Goal: Task Accomplishment & Management: Manage account settings

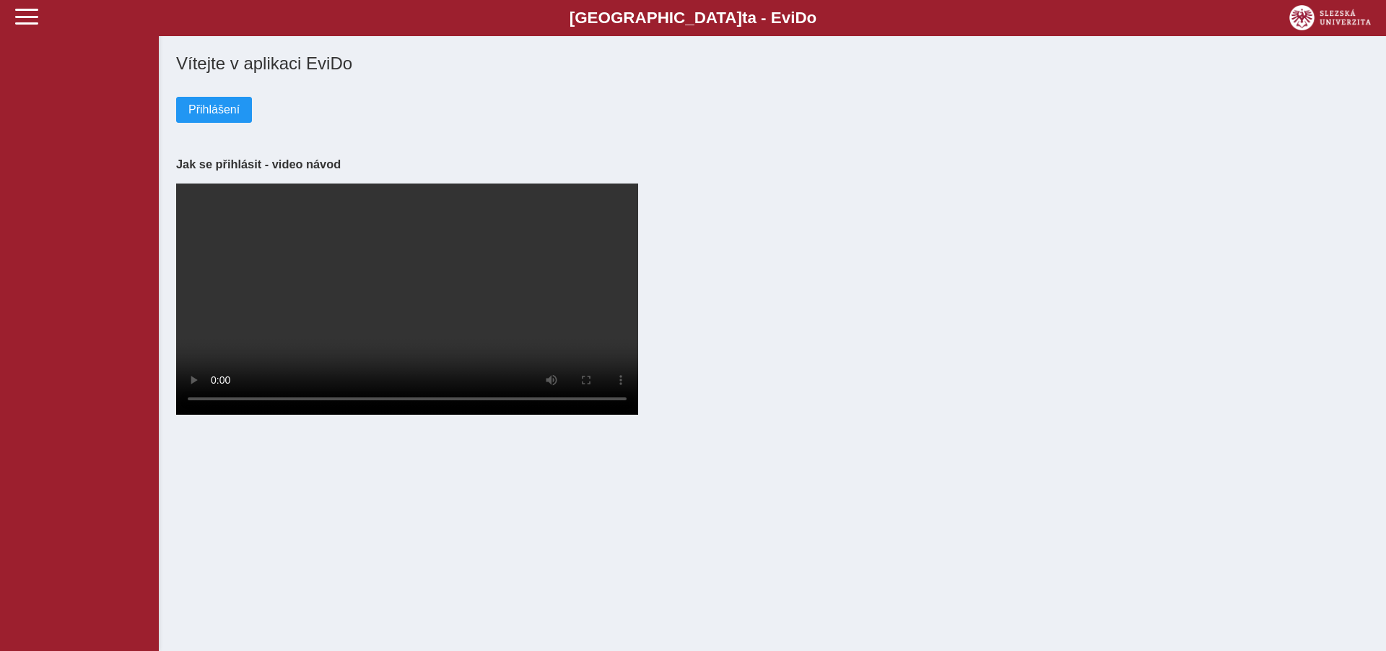
click at [211, 116] on span "Přihlášení" at bounding box center [213, 109] width 51 height 13
click at [201, 116] on span "Přihlášení" at bounding box center [213, 109] width 51 height 13
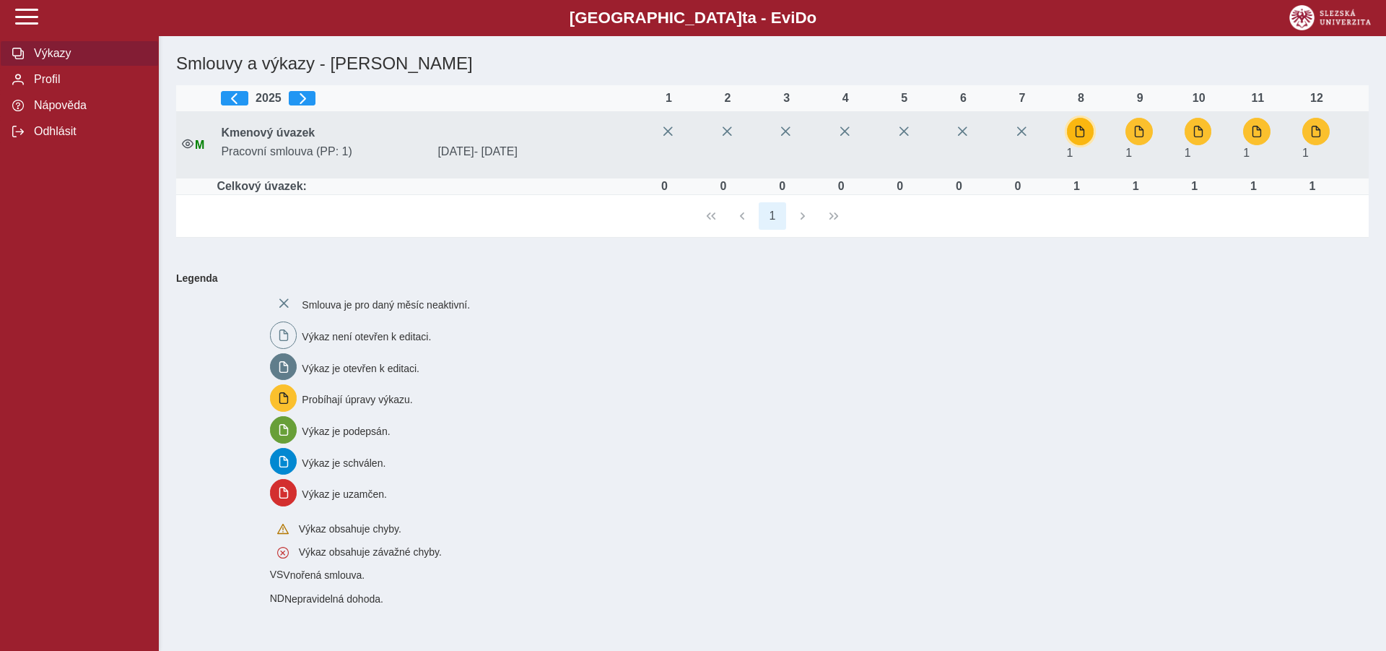
click at [1082, 136] on span "button" at bounding box center [1080, 132] width 12 height 12
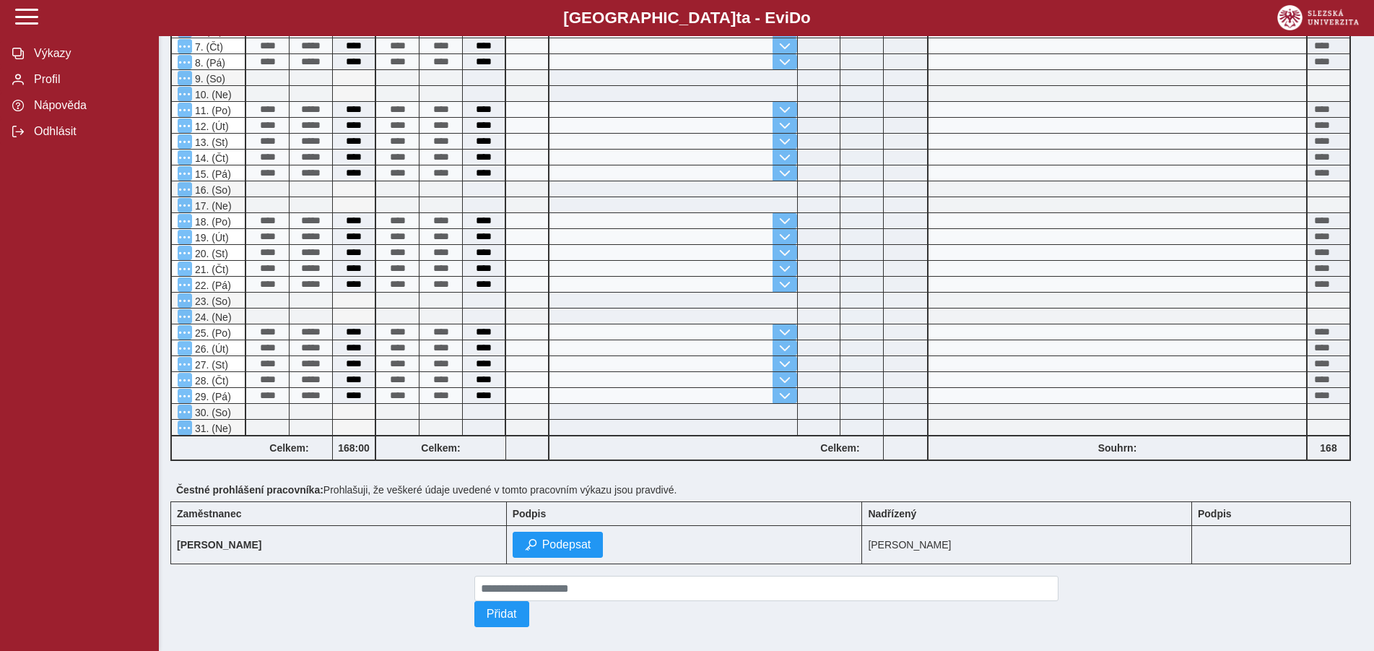
scroll to position [494, 0]
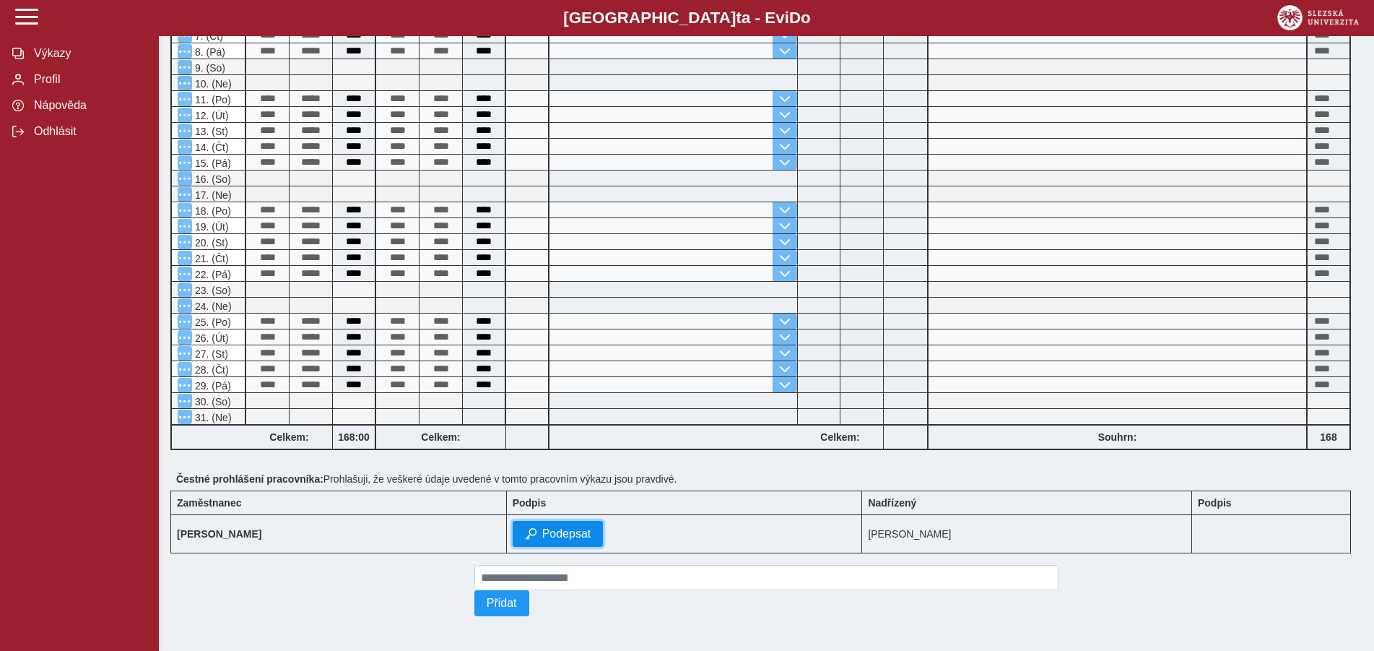
click at [572, 527] on span "Podepsat" at bounding box center [566, 533] width 49 height 13
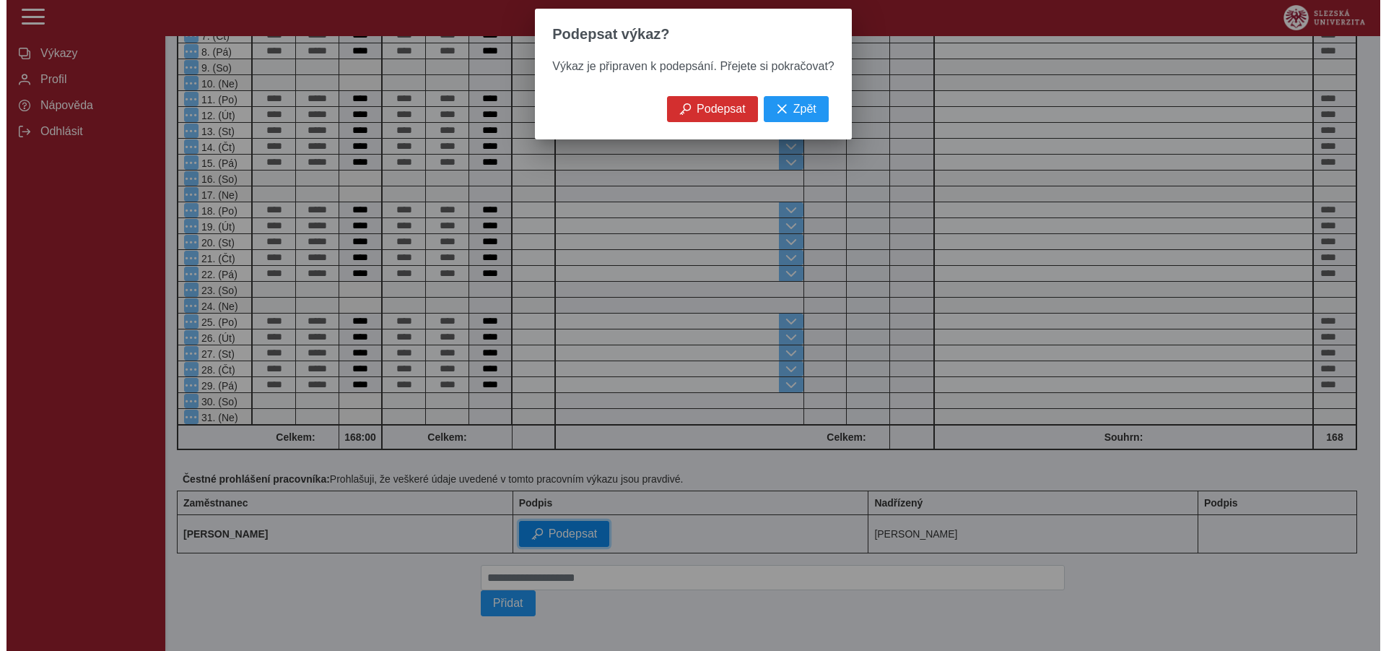
scroll to position [474, 0]
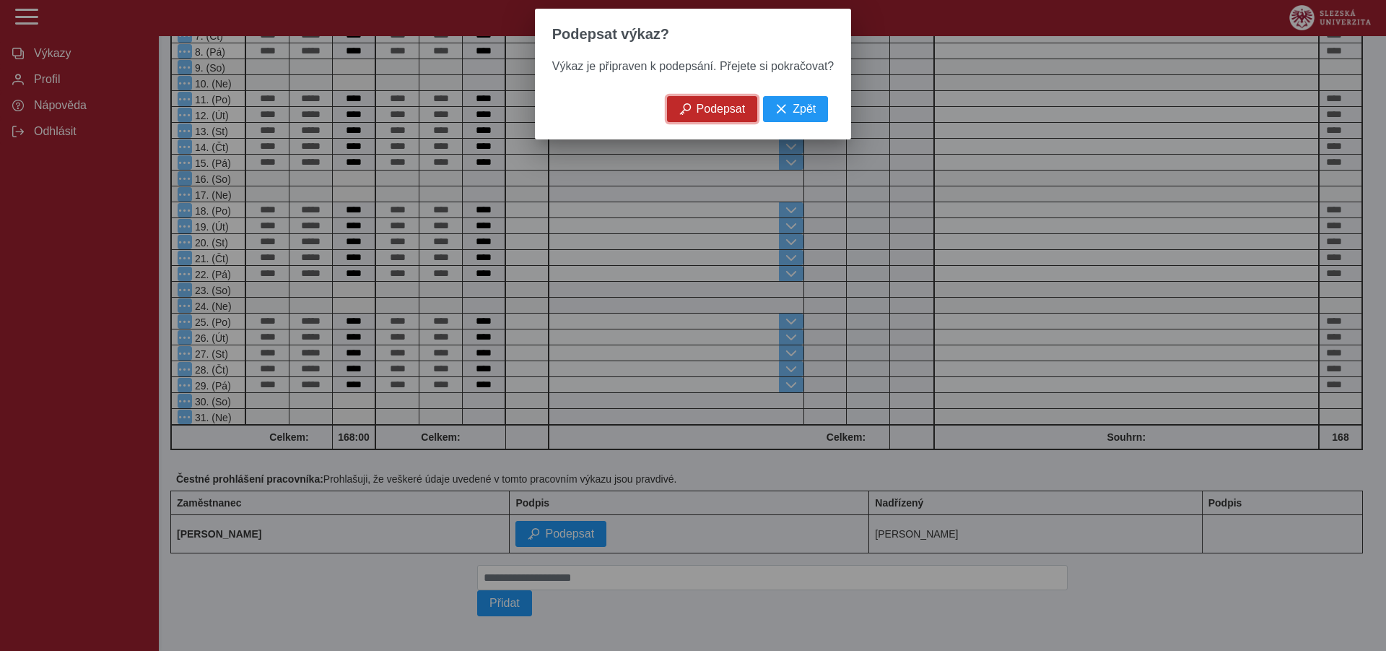
click at [726, 114] on span "Podepsat" at bounding box center [721, 109] width 49 height 13
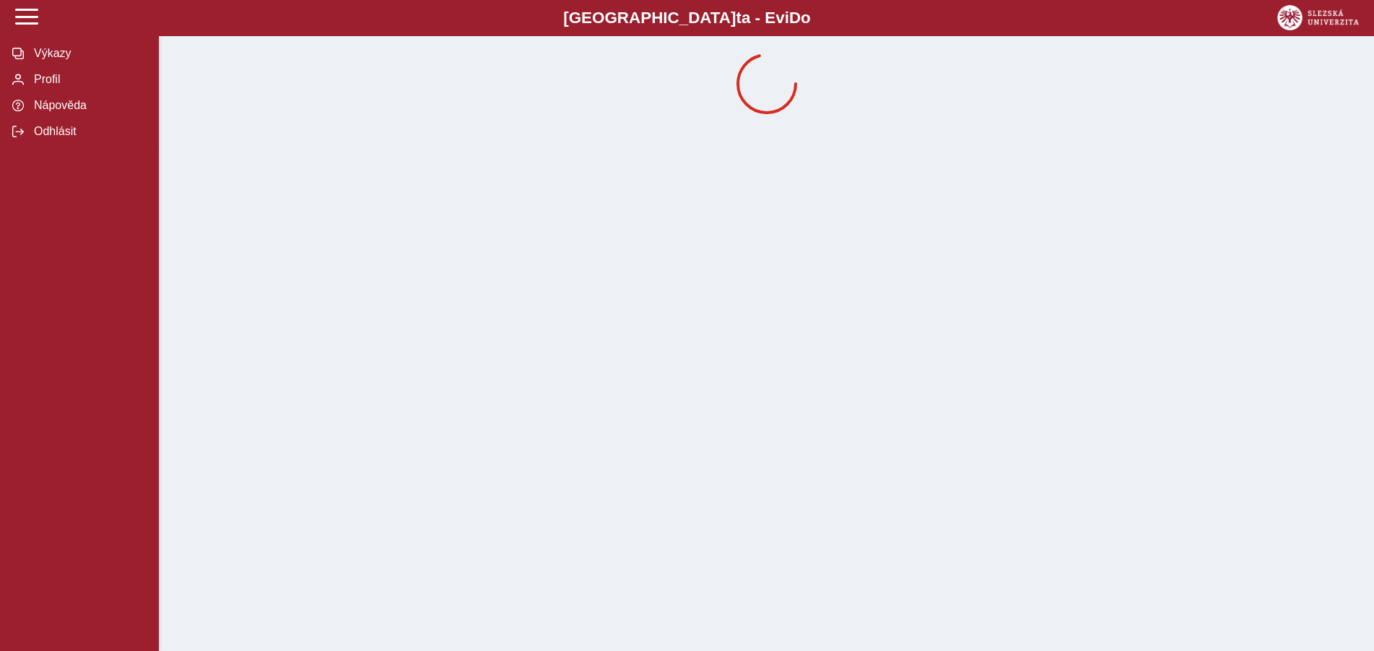
scroll to position [0, 0]
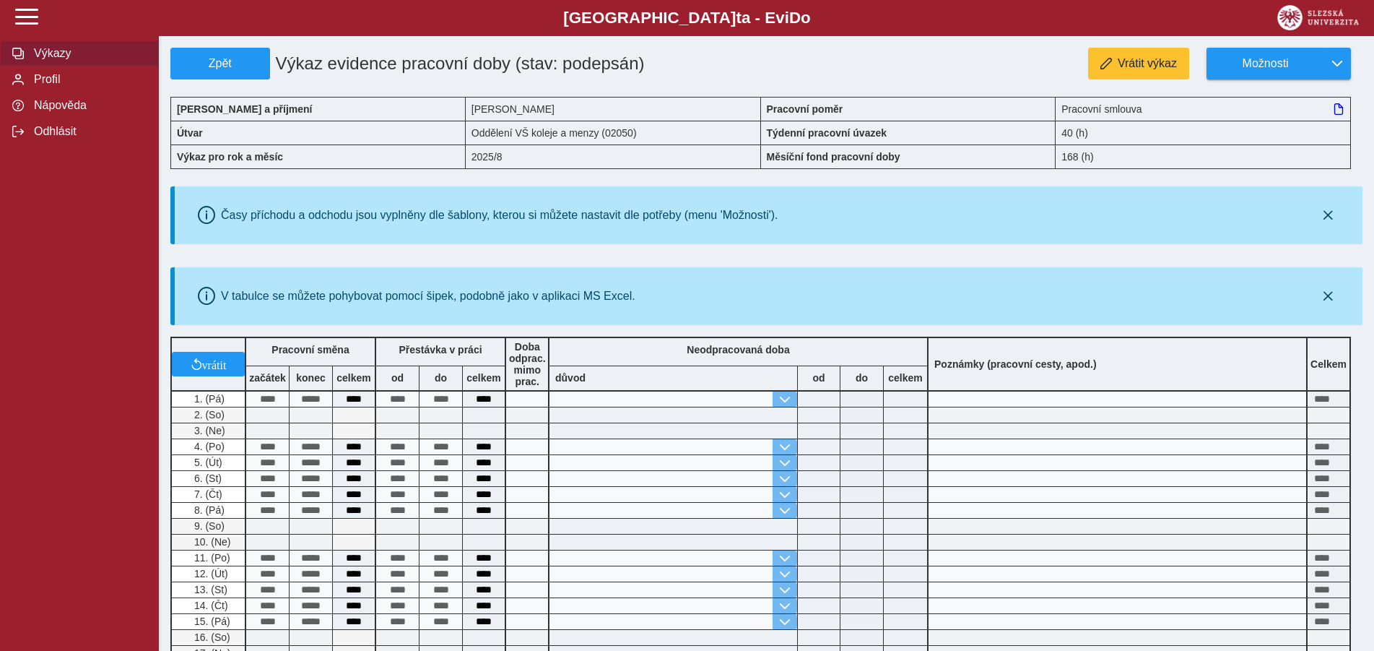
click at [61, 60] on span "Výkazy" at bounding box center [88, 53] width 117 height 13
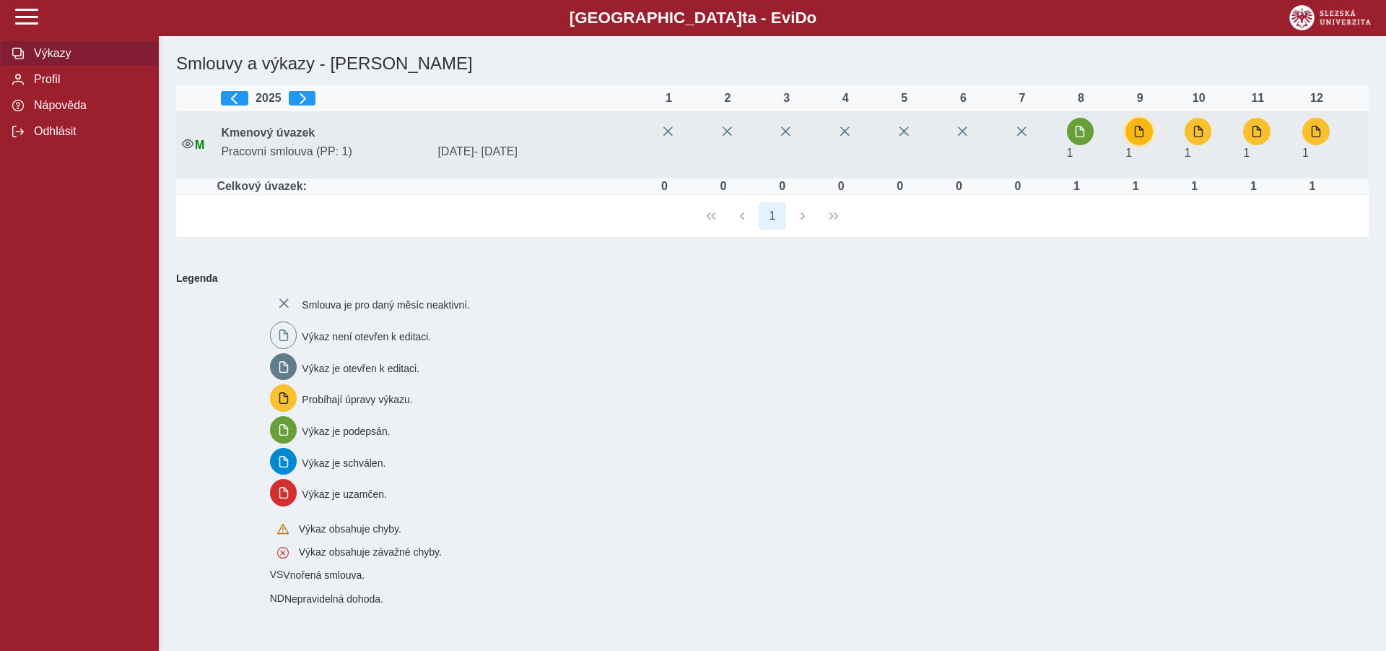
click at [1145, 132] on span "button" at bounding box center [1140, 132] width 12 height 12
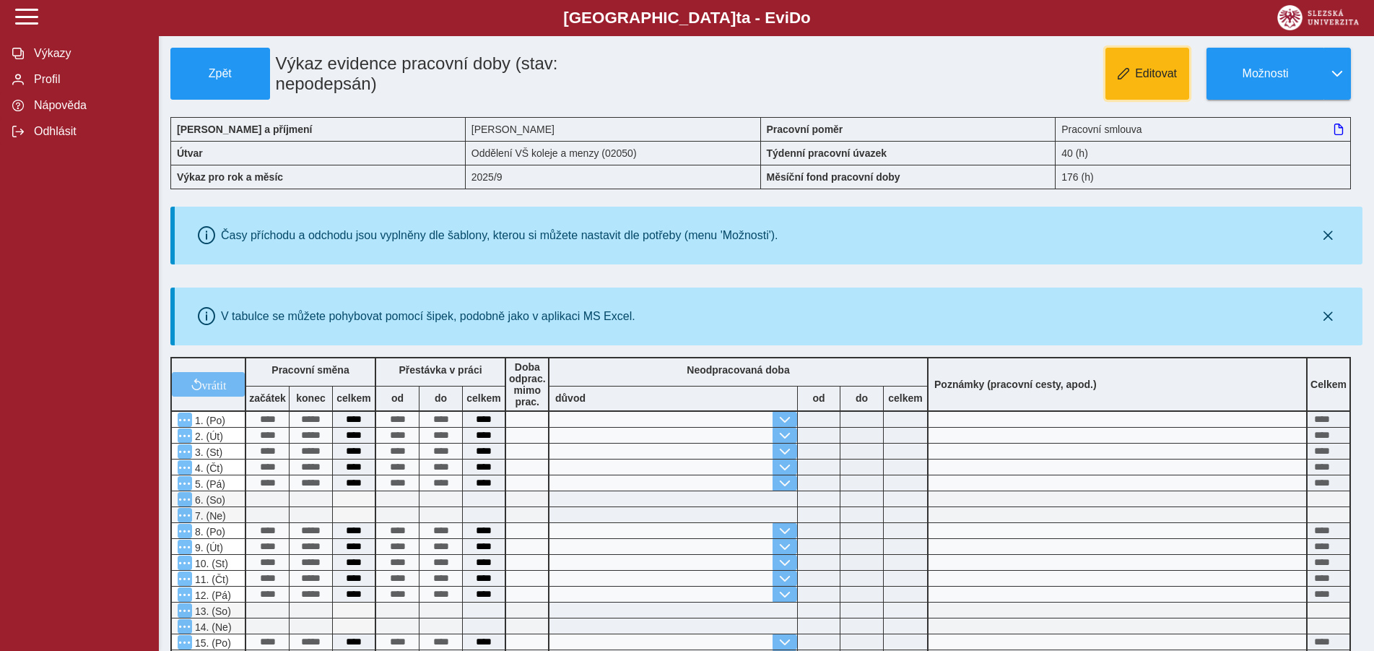
click at [1156, 69] on span "Editovat" at bounding box center [1156, 73] width 42 height 13
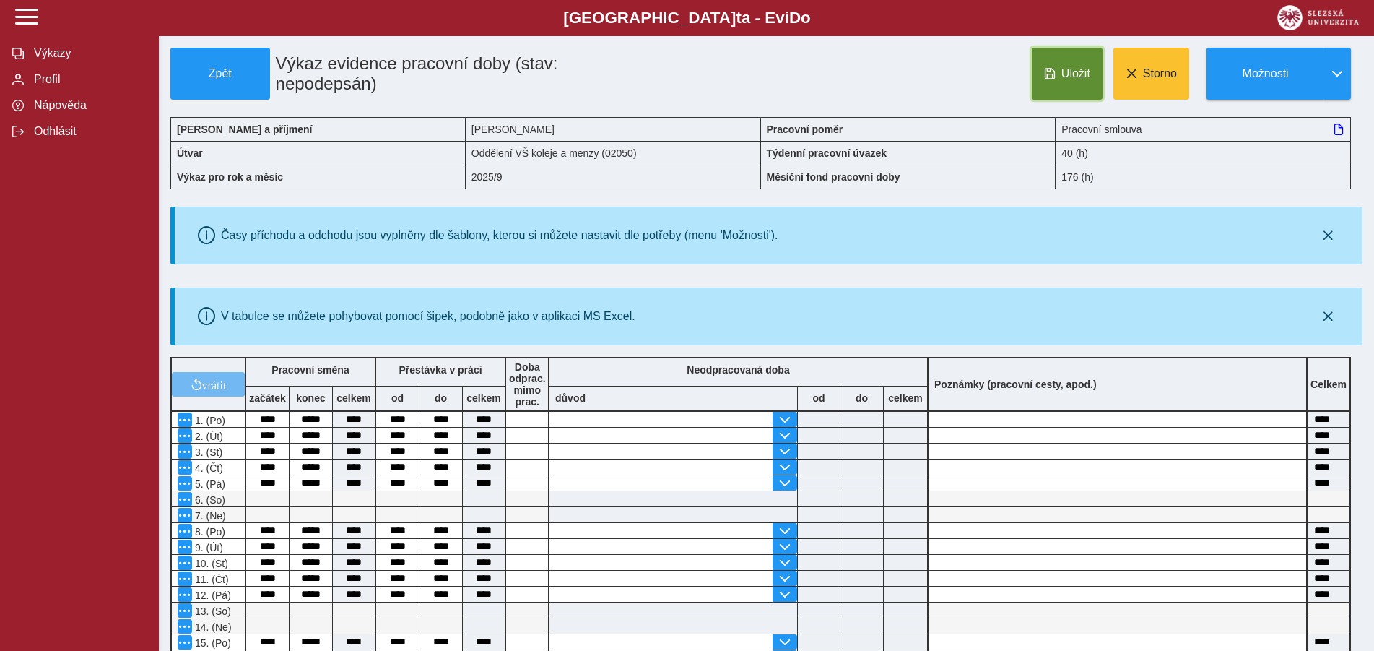
click at [1074, 77] on span "Uložit" at bounding box center [1075, 73] width 29 height 13
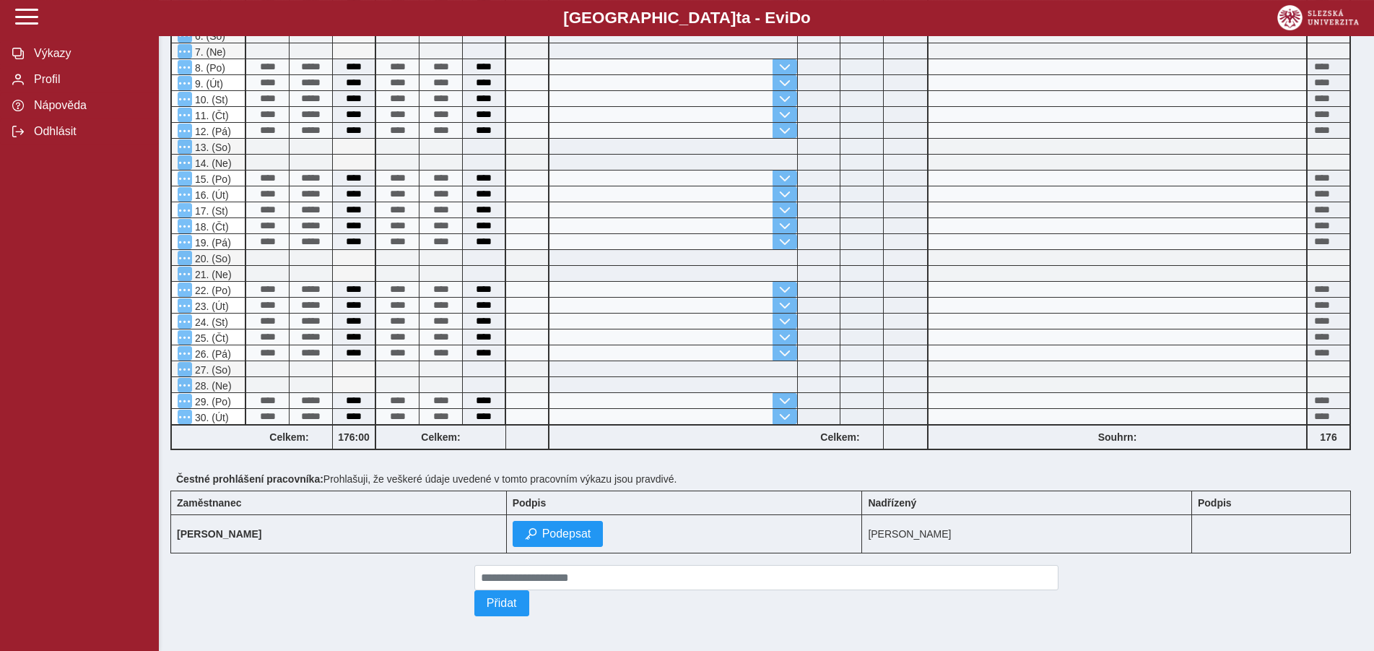
scroll to position [478, 0]
click at [53, 138] on span "Odhlásit" at bounding box center [88, 131] width 117 height 13
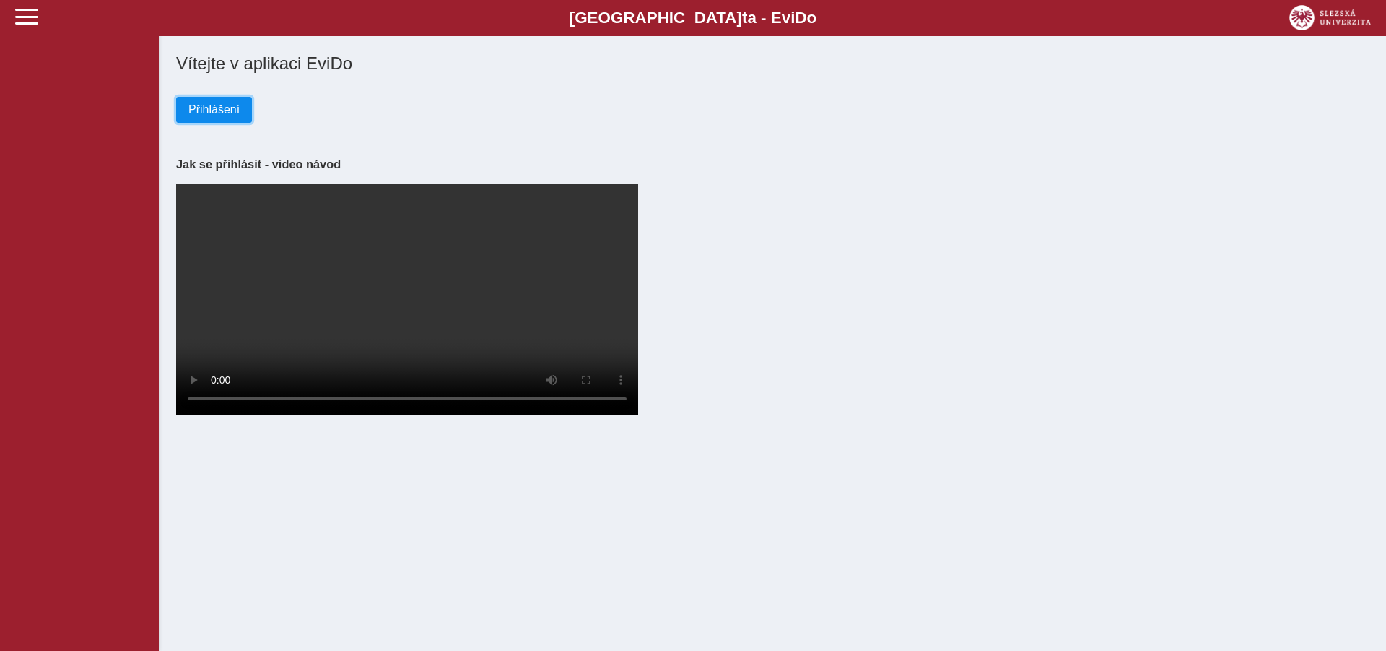
drag, startPoint x: 214, startPoint y: 98, endPoint x: 212, endPoint y: 116, distance: 17.5
click at [214, 101] on button "Přihlášení" at bounding box center [214, 110] width 76 height 26
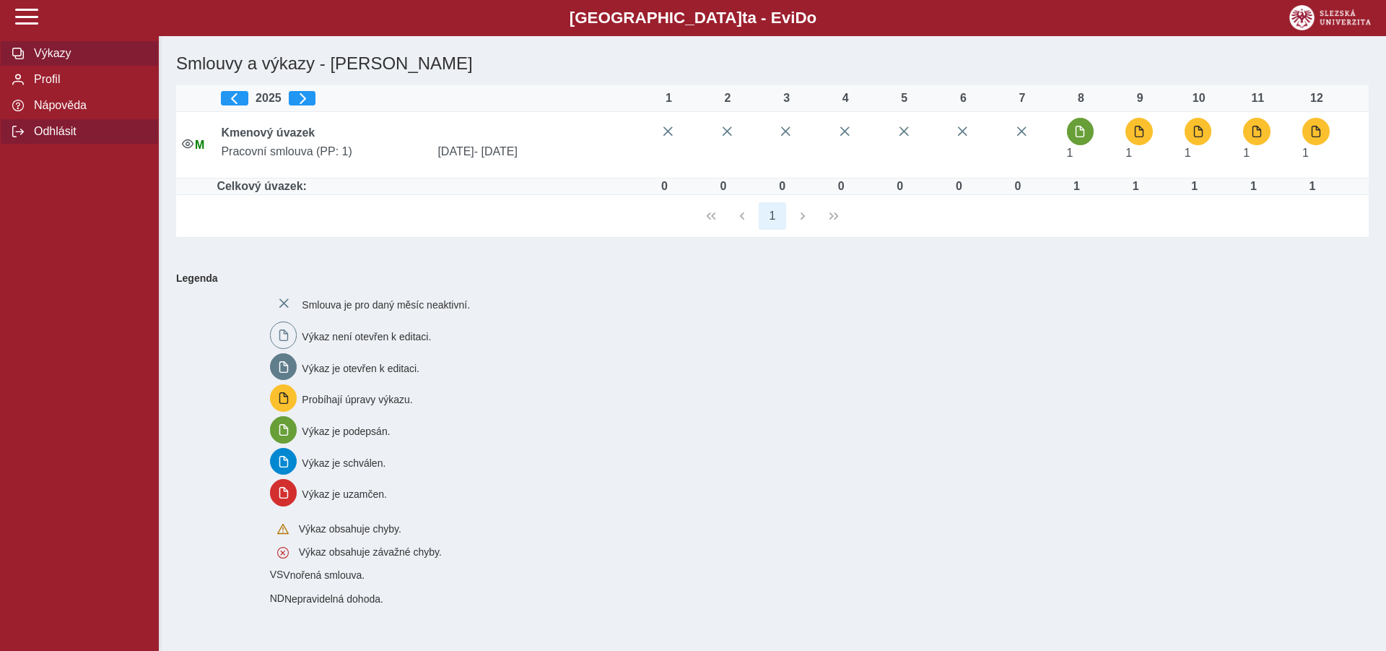
click at [57, 138] on span "Odhlásit" at bounding box center [88, 131] width 117 height 13
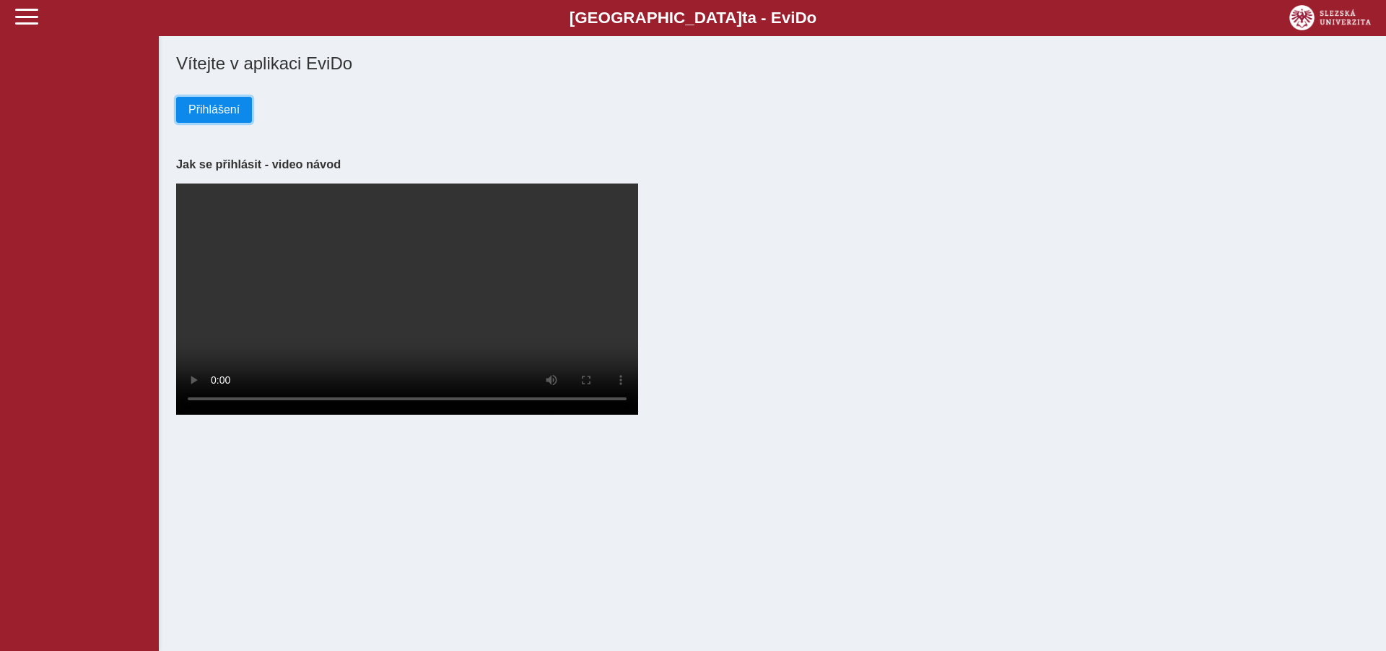
click at [219, 114] on span "Přihlášení" at bounding box center [213, 109] width 51 height 13
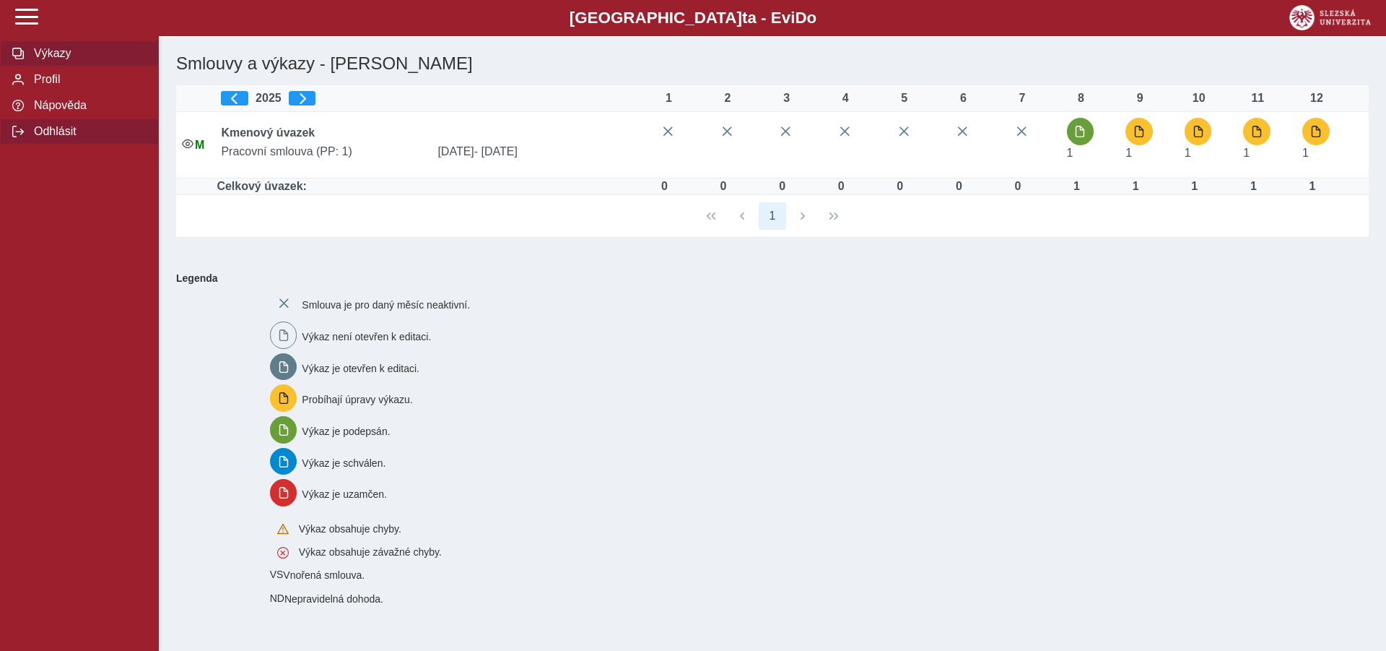
click at [58, 138] on span "Odhlásit" at bounding box center [88, 131] width 117 height 13
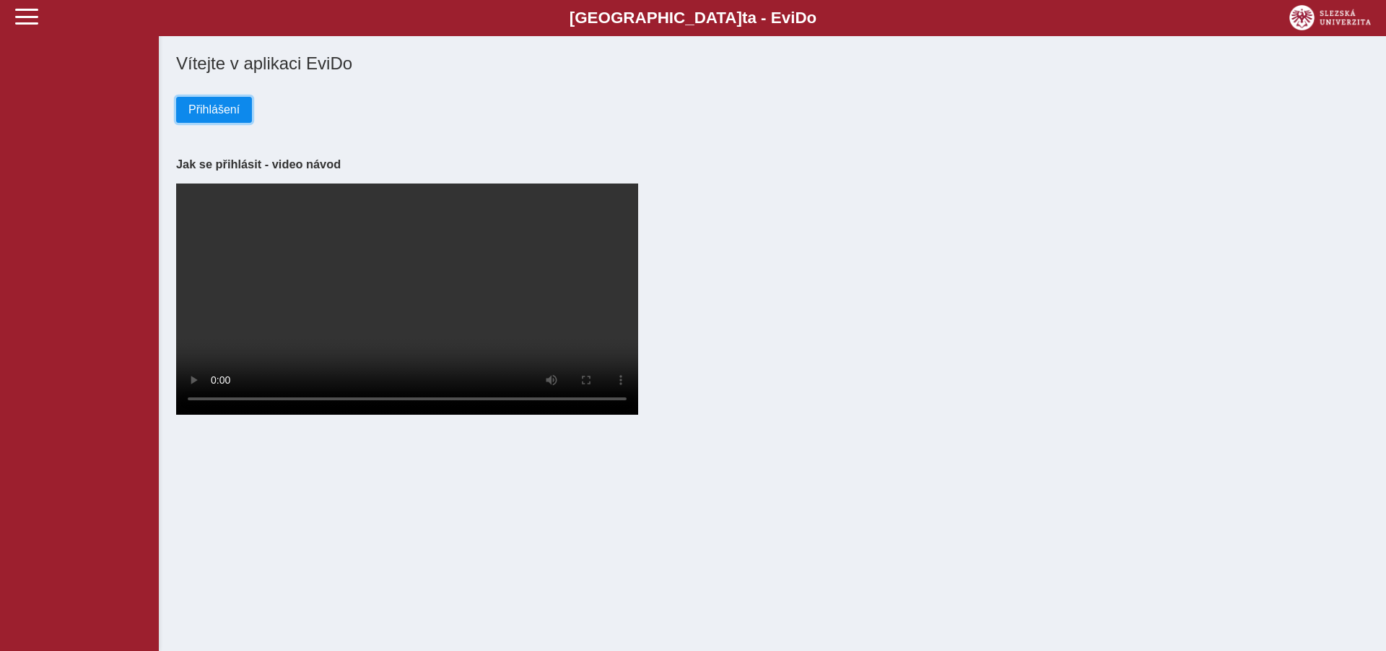
click at [229, 116] on span "Přihlášení" at bounding box center [213, 109] width 51 height 13
